Goal: Answer question/provide support: Share knowledge or assist other users

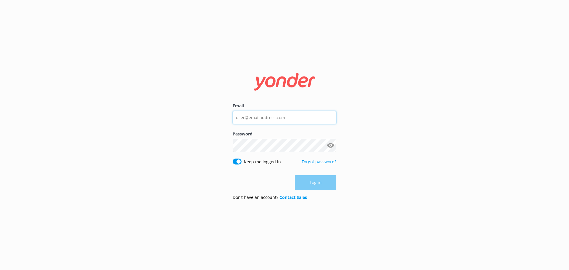
type input "[EMAIL_ADDRESS][DOMAIN_NAME]"
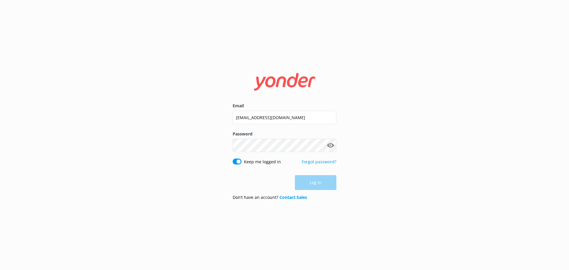
click at [322, 182] on div "Log in" at bounding box center [285, 182] width 104 height 15
click at [318, 184] on button "Log in" at bounding box center [316, 183] width 42 height 15
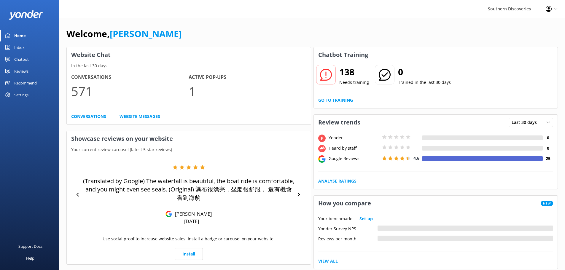
click at [26, 58] on div "Chatbot" at bounding box center [21, 59] width 15 height 12
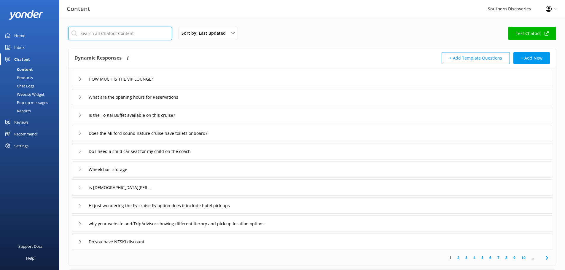
click at [103, 33] on input "text" at bounding box center [120, 33] width 104 height 13
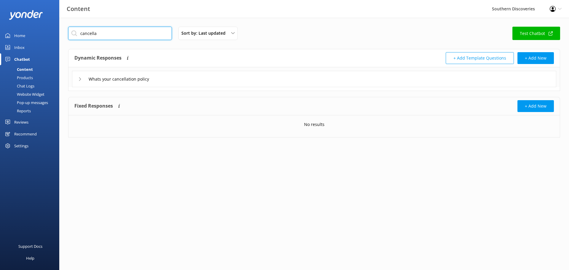
type input "cancella"
click at [178, 80] on div "Whats your cancellation policy" at bounding box center [314, 79] width 484 height 16
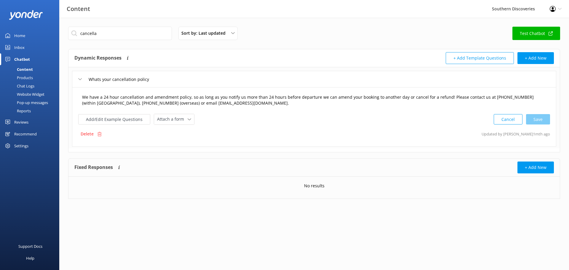
click at [253, 105] on textarea "We have a 24 hour cancellation and amendment policy, so as long as you notify u…" at bounding box center [314, 100] width 471 height 19
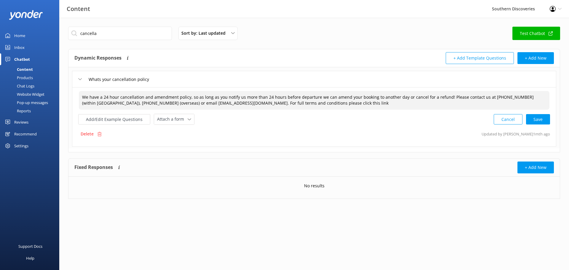
paste textarea "[URL][DOMAIN_NAME]"
drag, startPoint x: 313, startPoint y: 102, endPoint x: 289, endPoint y: 103, distance: 23.5
click at [289, 103] on textarea "We have a 24 hour cancellation and amendment policy, so as long as you notify u…" at bounding box center [314, 100] width 471 height 19
click at [441, 106] on textarea "We have a 24 hour cancellation and amendment policy, so as long as you notify u…" at bounding box center [314, 100] width 471 height 19
click at [537, 119] on div "Cancel Save" at bounding box center [522, 119] width 56 height 11
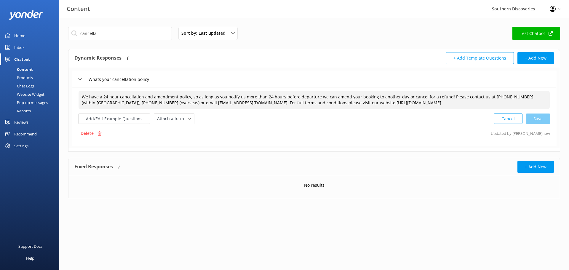
click at [542, 122] on div "Cancel Save" at bounding box center [522, 118] width 56 height 11
click at [439, 101] on textarea "We have a 24 hour cancellation and amendment policy, so as long as you notify u…" at bounding box center [314, 100] width 471 height 19
click at [544, 118] on div "Cancel Save" at bounding box center [522, 118] width 56 height 11
type textarea "We have a 24 hour cancellation and amendment policy, so as long as you notify u…"
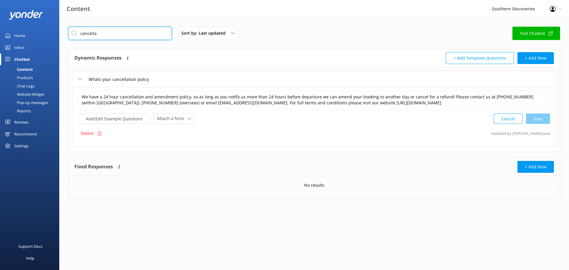
drag, startPoint x: 117, startPoint y: 35, endPoint x: 61, endPoint y: 33, distance: 56.4
click at [61, 33] on div "cancella Sort by: Last updated Title (A-Z) Last updated Test Chatbot Dynamic Re…" at bounding box center [314, 117] width 510 height 198
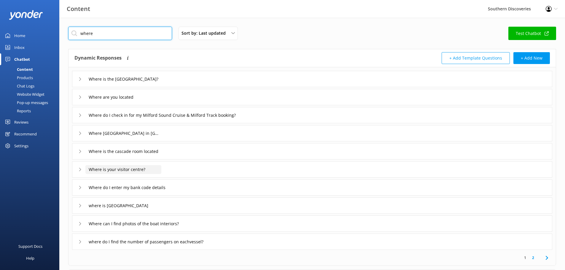
type input "where"
click at [144, 170] on input "Where is your visitor centre?" at bounding box center [123, 169] width 76 height 9
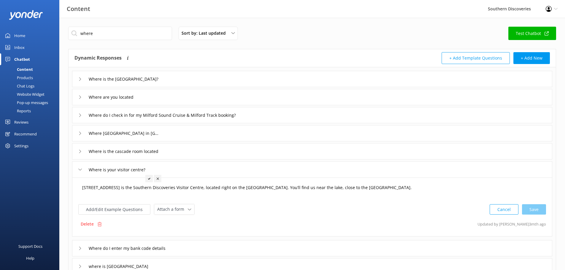
click at [414, 182] on textarea "[STREET_ADDRESS] is the Southern Discoveries Visitor Centre, located right on t…" at bounding box center [312, 190] width 466 height 18
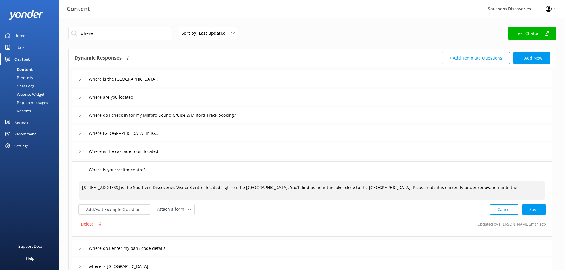
click at [500, 187] on textarea "[STREET_ADDRESS] is the Southern Discoveries Visitor Centre, located right on t…" at bounding box center [312, 190] width 466 height 18
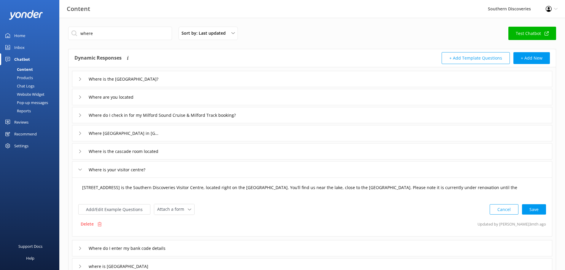
click at [457, 194] on textarea "[STREET_ADDRESS] is the Southern Discoveries Visitor Centre, located right on t…" at bounding box center [312, 190] width 466 height 18
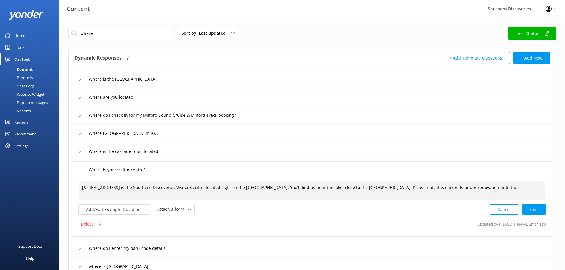
click at [495, 188] on textarea "[STREET_ADDRESS] is the Southern Discoveries Visitor Centre, located right on t…" at bounding box center [312, 190] width 466 height 18
drag, startPoint x: 158, startPoint y: 195, endPoint x: 129, endPoint y: 196, distance: 29.4
click at [129, 196] on textarea "[STREET_ADDRESS] is the Southern Discoveries Visitor Centre, located right on t…" at bounding box center [312, 190] width 466 height 19
paste textarea "heck in at Discover [GEOGRAPHIC_DATA], [STREET_ADDRESS]"
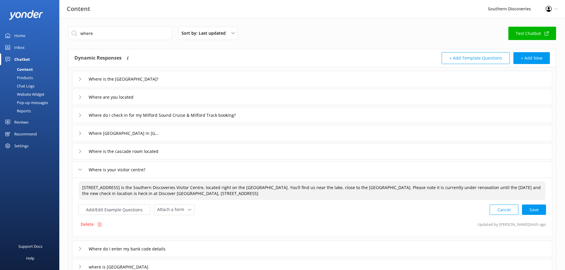
drag, startPoint x: 147, startPoint y: 193, endPoint x: 129, endPoint y: 193, distance: 18.7
click at [129, 193] on textarea "[STREET_ADDRESS] is the Southern Discoveries Visitor Centre, located right on t…" at bounding box center [312, 190] width 466 height 19
click at [203, 194] on textarea "[STREET_ADDRESS] is the Southern Discoveries Visitor Centre, located right on t…" at bounding box center [312, 190] width 466 height 19
click at [533, 210] on div "Cancel Save" at bounding box center [518, 209] width 56 height 11
type textarea "[STREET_ADDRESS] is the Southern Discoveries Visitor Centre, located right on t…"
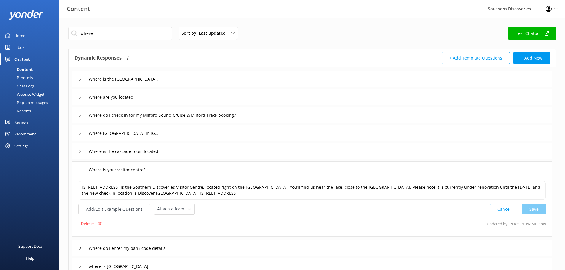
click at [202, 168] on div "Where is your visitor centre?" at bounding box center [312, 169] width 480 height 16
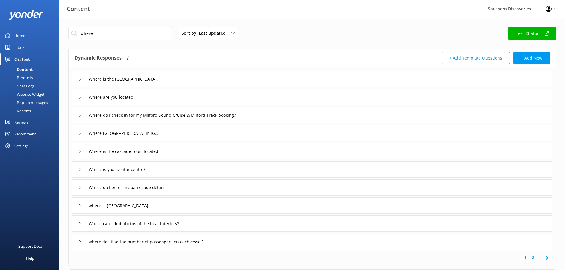
click at [192, 168] on div "Where is your visitor centre?" at bounding box center [312, 169] width 480 height 16
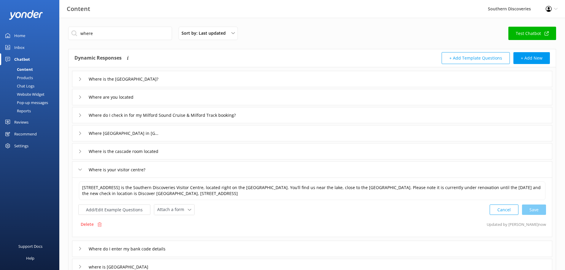
click at [196, 78] on div "Where is the [GEOGRAPHIC_DATA]?" at bounding box center [312, 79] width 480 height 16
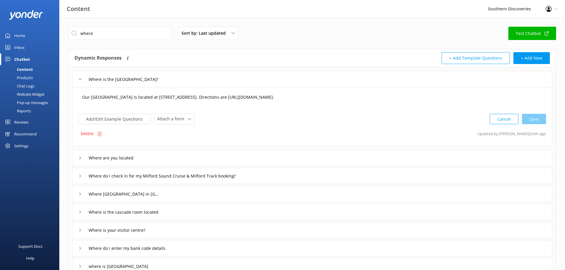
click at [364, 98] on textarea "Our [GEOGRAPHIC_DATA] is located at [STREET_ADDRESS]. Directions are [URL][DOMA…" at bounding box center [312, 100] width 466 height 18
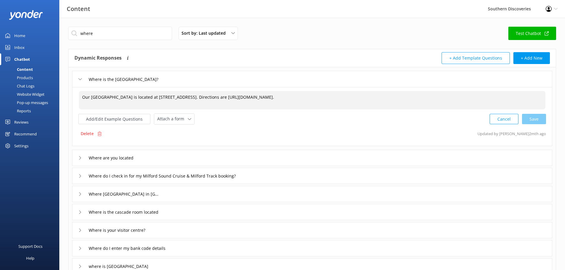
click at [148, 159] on div "Where are you located" at bounding box center [312, 158] width 480 height 16
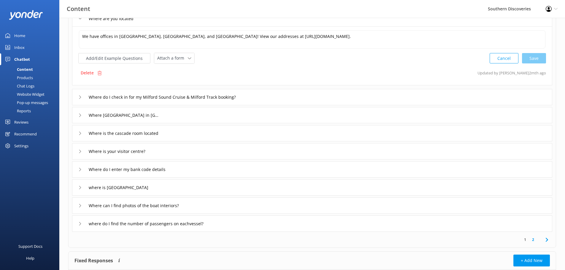
scroll to position [89, 0]
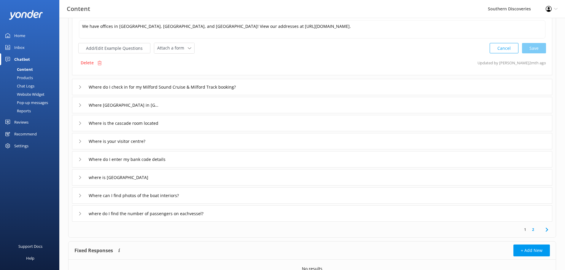
click at [279, 87] on div "Where do I check in for my Milford Sound Cruise & Milford Track booking?" at bounding box center [312, 87] width 480 height 16
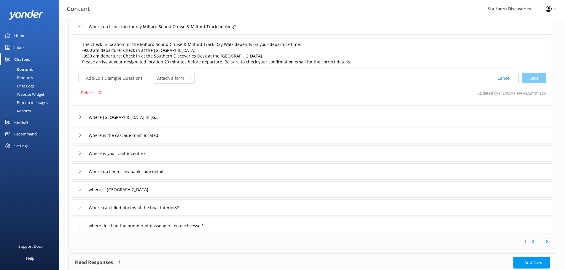
click at [266, 122] on div "Where [GEOGRAPHIC_DATA] in [GEOGRAPHIC_DATA]" at bounding box center [312, 117] width 480 height 16
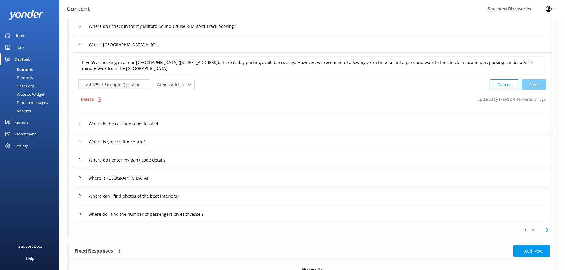
click at [262, 126] on div "Where is the cascade room located" at bounding box center [312, 124] width 480 height 16
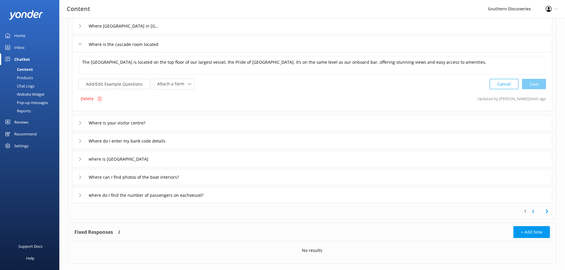
scroll to position [119, 0]
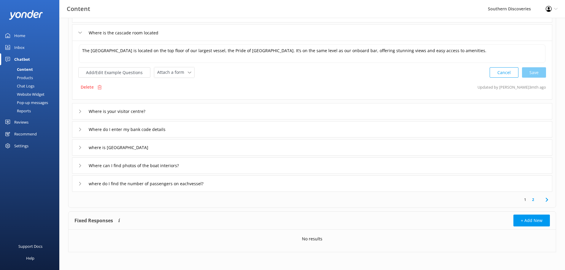
click at [256, 112] on div "Where is your visitor centre?" at bounding box center [312, 111] width 480 height 16
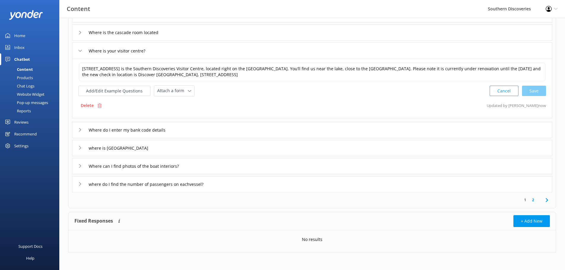
click at [243, 131] on div "Where do I enter my bank code details" at bounding box center [312, 130] width 480 height 16
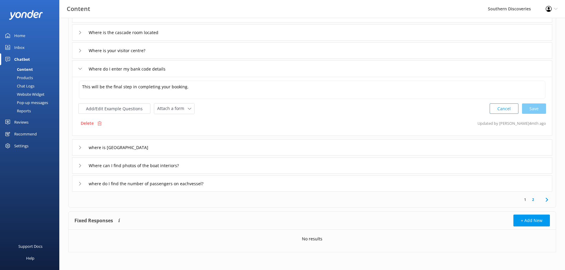
click at [241, 148] on div "where is [GEOGRAPHIC_DATA]" at bounding box center [312, 147] width 480 height 16
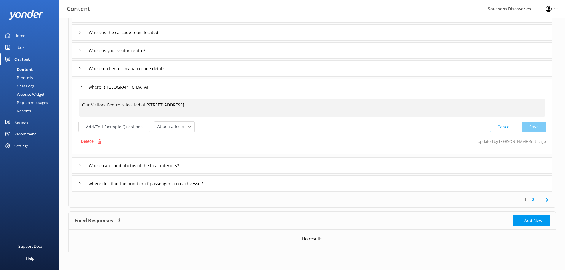
click at [227, 106] on textarea "Our Visitors Centre is located at [STREET_ADDRESS]" at bounding box center [312, 108] width 466 height 18
click at [105, 105] on textarea "Our Visitors Centre is located at [STREET_ADDRESS]" at bounding box center [312, 108] width 466 height 18
click at [205, 103] on textarea "Our Visitor Centre is located at [STREET_ADDRESS]" at bounding box center [312, 108] width 466 height 18
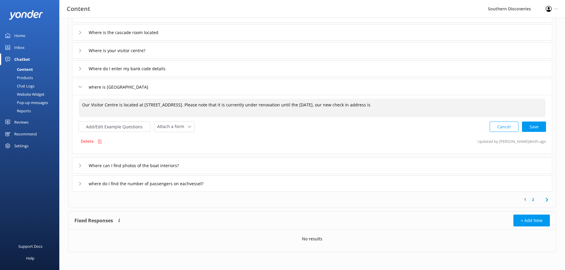
paste textarea "heck in at Discover [GEOGRAPHIC_DATA], [STREET_ADDRESS]"
drag, startPoint x: 417, startPoint y: 105, endPoint x: 398, endPoint y: 106, distance: 18.8
click at [398, 106] on textarea "Our Visitor Centre is located at [STREET_ADDRESS]. Please note that it is curre…" at bounding box center [312, 108] width 466 height 18
click at [483, 103] on textarea "Our Visitor Centre is located at [STREET_ADDRESS]. Please note that it is curre…" at bounding box center [312, 108] width 466 height 18
drag, startPoint x: 484, startPoint y: 103, endPoint x: -48, endPoint y: 111, distance: 532.0
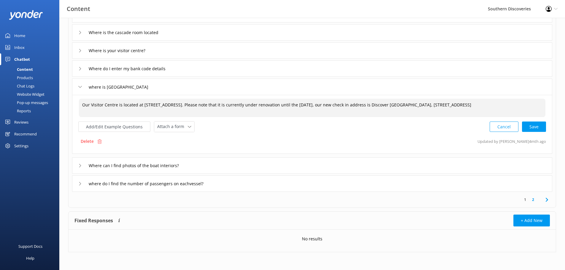
click at [0, 111] on html "Content Southern Discoveries Profile Settings Logout Home Inbox Chatbot Content…" at bounding box center [282, 75] width 565 height 389
paste textarea "Please Note: Our Visitor Centre at [STREET_ADDRESS] is currently under renovati…"
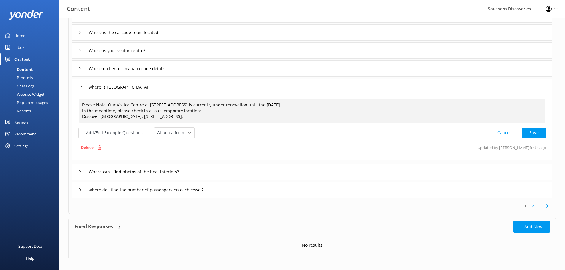
drag, startPoint x: 108, startPoint y: 104, endPoint x: 55, endPoint y: 103, distance: 53.4
click at [55, 103] on div "Content Southern Discoveries Profile Settings Logout Home Inbox Chatbot Content…" at bounding box center [282, 87] width 565 height 377
click at [296, 105] on textarea "Our Visitor Centre at [STREET_ADDRESS] is currently under renovation until the …" at bounding box center [312, 111] width 466 height 25
click at [535, 132] on div "Cancel Loading.." at bounding box center [518, 132] width 56 height 11
drag, startPoint x: 168, startPoint y: 118, endPoint x: 79, endPoint y: 99, distance: 91.9
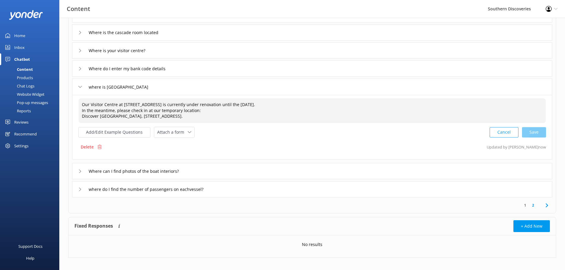
click at [79, 99] on div "Our Visitor Centre at [STREET_ADDRESS] is currently under renovation until the …" at bounding box center [312, 110] width 468 height 25
type textarea "Our Visitor Centre at [STREET_ADDRESS] is currently under renovation until the …"
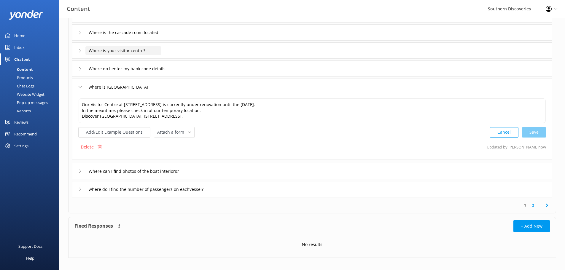
click at [160, 51] on input "Where is your visitor centre?" at bounding box center [123, 50] width 76 height 9
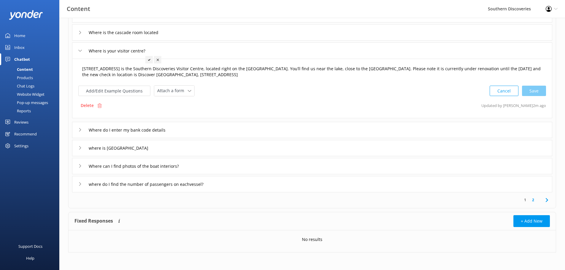
click at [226, 75] on textarea "[STREET_ADDRESS] is the Southern Discoveries Visitor Centre, located right on t…" at bounding box center [312, 72] width 466 height 19
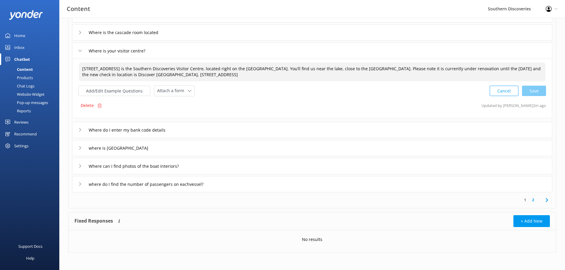
drag, startPoint x: 162, startPoint y: 72, endPoint x: 47, endPoint y: 58, distance: 116.8
click at [47, 58] on div "Content Southern Discoveries Profile Settings Logout Home Inbox Chatbot Content…" at bounding box center [282, 85] width 565 height 372
paste textarea "Our Visitor Centre at [STREET_ADDRESS] is currently under renovation until the …"
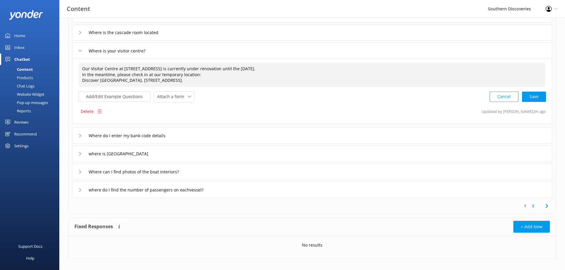
click at [116, 68] on textarea "Our Visitor Centre at [STREET_ADDRESS] is currently under renovation until the …" at bounding box center [312, 75] width 466 height 25
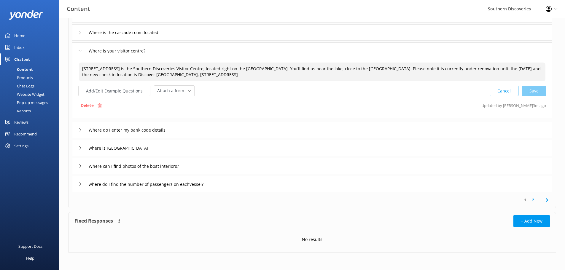
click at [235, 75] on textarea "[STREET_ADDRESS] is the Southern Discoveries Visitor Centre, located right on t…" at bounding box center [312, 72] width 466 height 19
click at [267, 77] on textarea "[STREET_ADDRESS] is the Southern Discoveries Visitor Centre, located right on t…" at bounding box center [312, 72] width 466 height 19
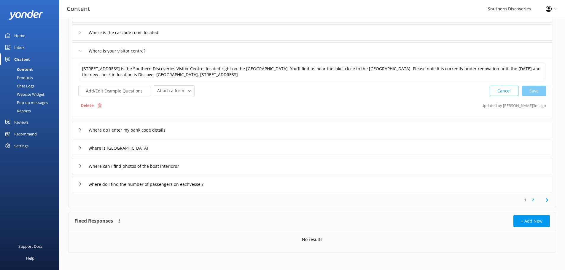
click at [391, 62] on div "[STREET_ADDRESS] is the Southern Discoveries Visitor Centre, located right on t…" at bounding box center [312, 71] width 467 height 19
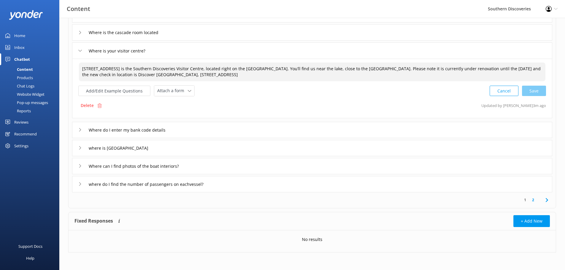
drag, startPoint x: 205, startPoint y: 75, endPoint x: 393, endPoint y: 68, distance: 187.8
click at [393, 68] on textarea "[STREET_ADDRESS] is the Southern Discoveries Visitor Centre, located right on t…" at bounding box center [312, 72] width 466 height 19
paste textarea "Our Visitor Centre at [STREET_ADDRESS] is currently under renovation until the …"
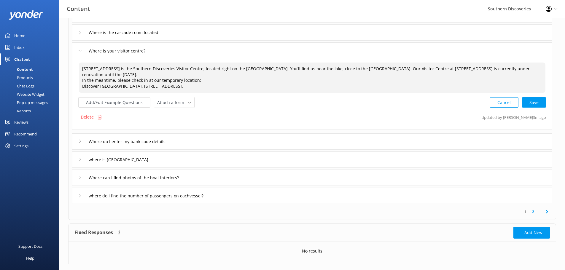
click at [396, 69] on textarea "[STREET_ADDRESS] is the Southern Discoveries Visitor Centre, located right on t…" at bounding box center [312, 78] width 466 height 30
click at [81, 81] on textarea "[STREET_ADDRESS] is the Southern Discoveries Visitor Centre, located right on t…" at bounding box center [312, 78] width 466 height 30
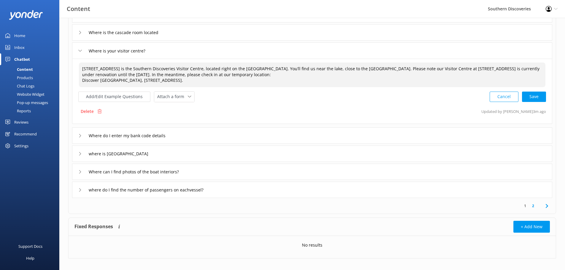
click at [82, 79] on textarea "[STREET_ADDRESS] is the Southern Discoveries Visitor Centre, located right on t…" at bounding box center [312, 75] width 466 height 25
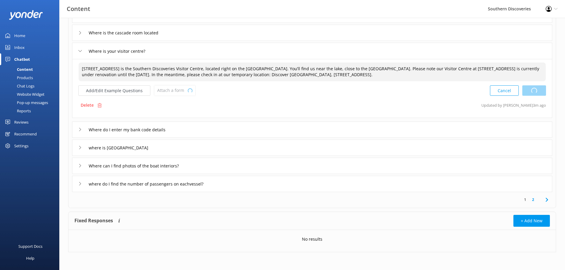
click at [540, 91] on div "Cancel Loading.." at bounding box center [518, 90] width 56 height 11
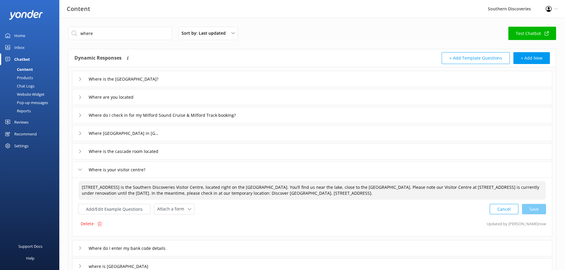
type textarea "[STREET_ADDRESS] is the Southern Discoveries Visitor Centre, located right on t…"
click at [293, 29] on div "where Sort by: Last updated Title (A-Z) Last updated Test Chatbot" at bounding box center [312, 35] width 488 height 17
